Goal: Transaction & Acquisition: Purchase product/service

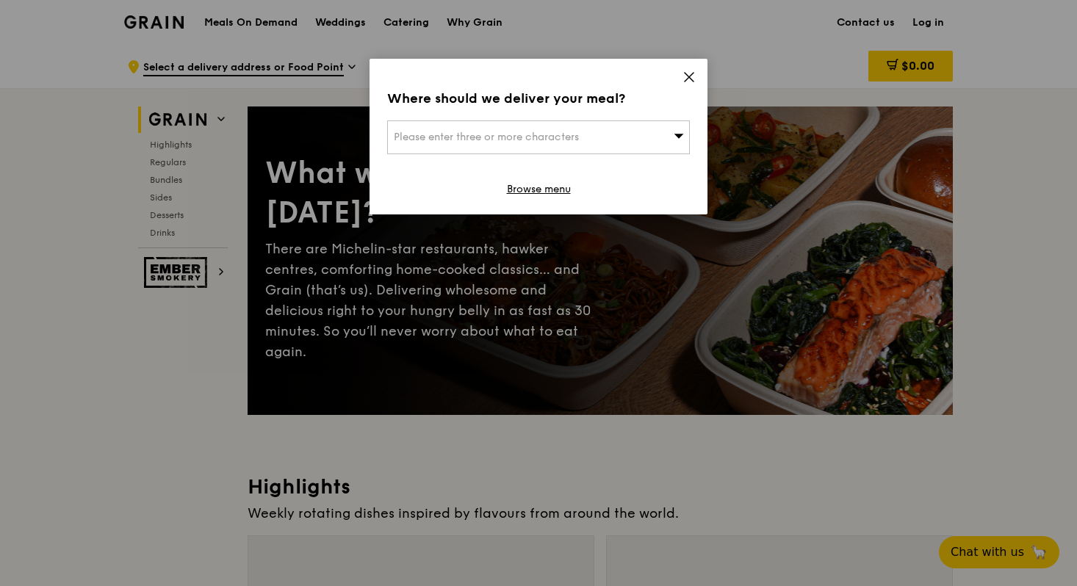
click at [525, 136] on span "Please enter three or more characters" at bounding box center [486, 137] width 185 height 12
click at [488, 170] on li "Please enter 3 or more characters" at bounding box center [538, 167] width 301 height 26
click at [489, 140] on input "search" at bounding box center [538, 137] width 301 height 32
type input "520148"
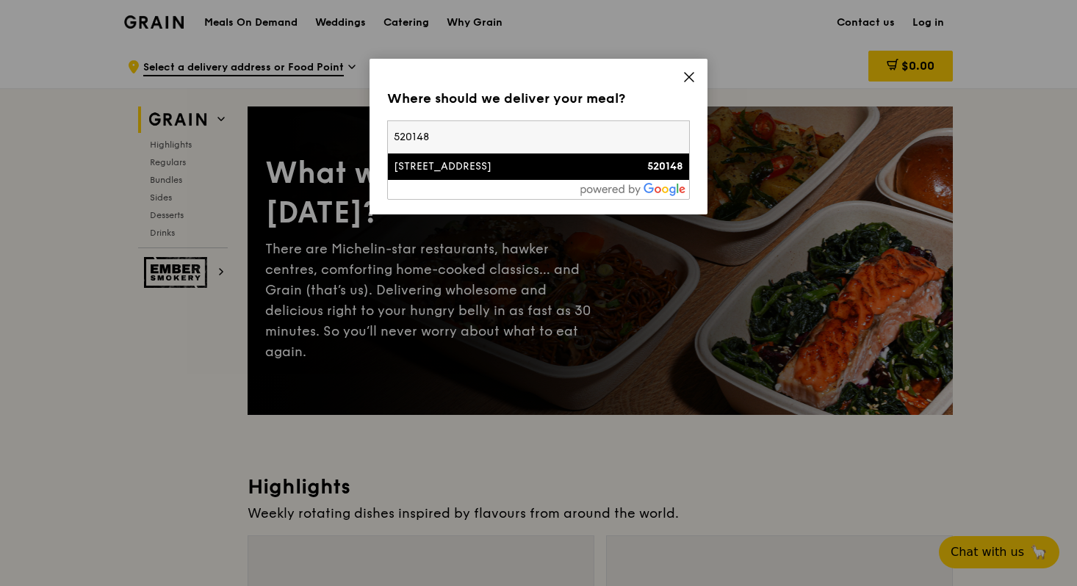
click at [487, 177] on li "[STREET_ADDRESS] 520148" at bounding box center [538, 167] width 301 height 26
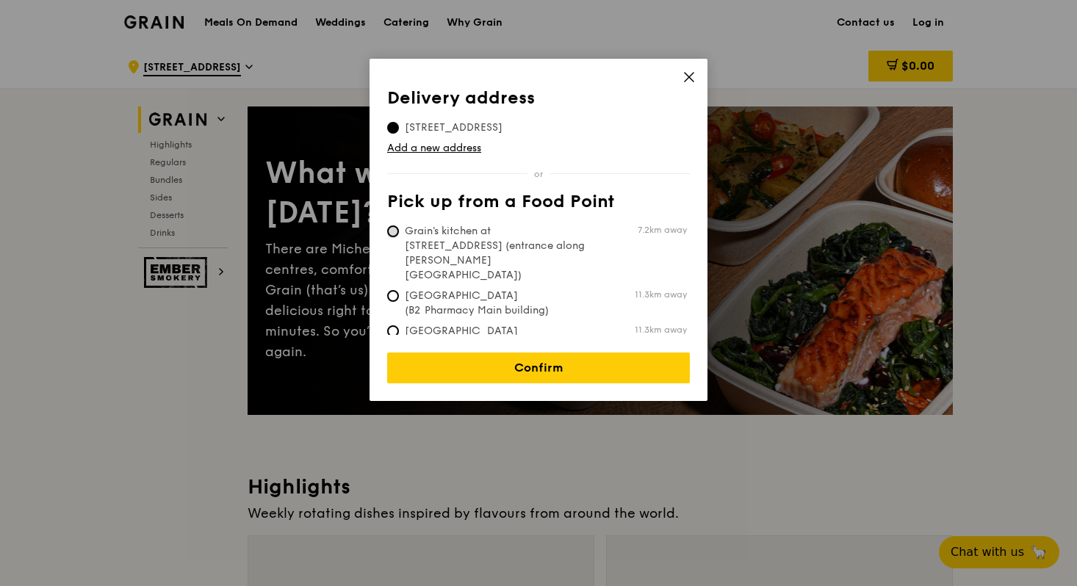
click at [393, 233] on input "Grain's kitchen at [STREET_ADDRESS] (entrance along [PERSON_NAME][GEOGRAPHIC_DA…" at bounding box center [393, 232] width 12 height 12
radio input "true"
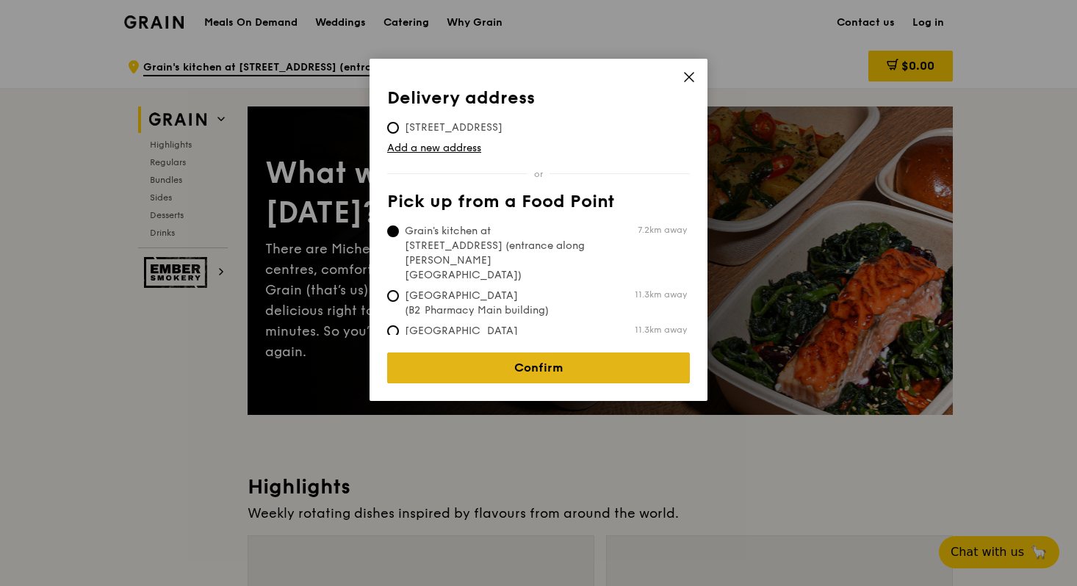
click at [552, 357] on link "Confirm" at bounding box center [538, 368] width 303 height 31
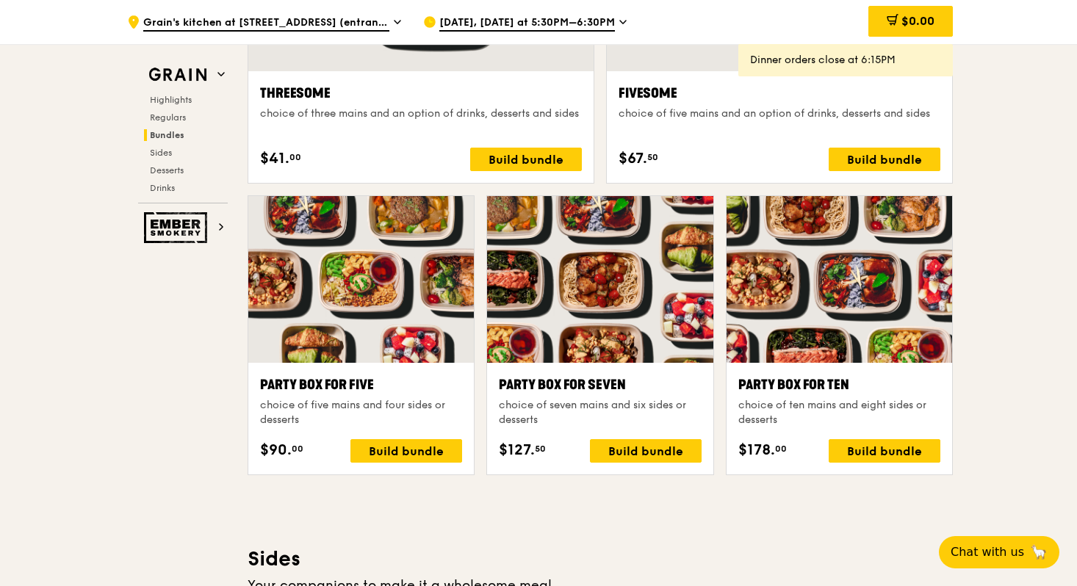
scroll to position [2849, 0]
